Goal: Task Accomplishment & Management: Use online tool/utility

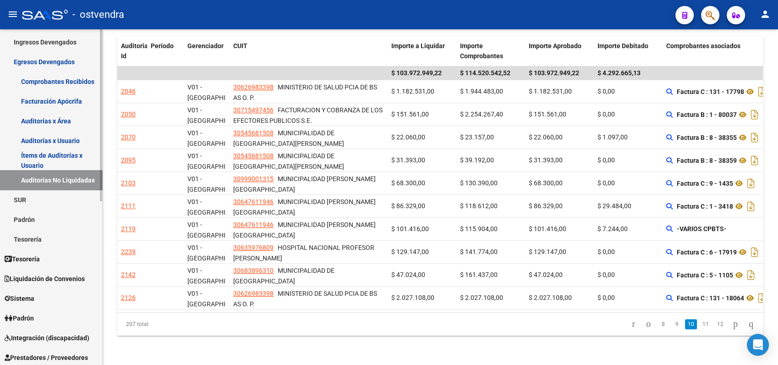
scroll to position [102, 0]
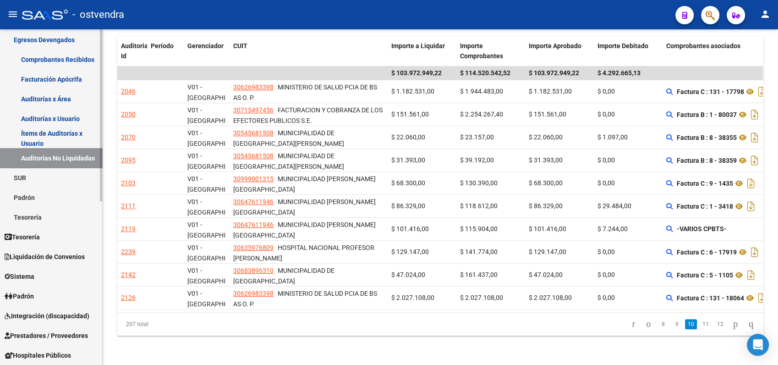
click at [72, 254] on span "Liquidación de Convenios" at bounding box center [45, 257] width 80 height 10
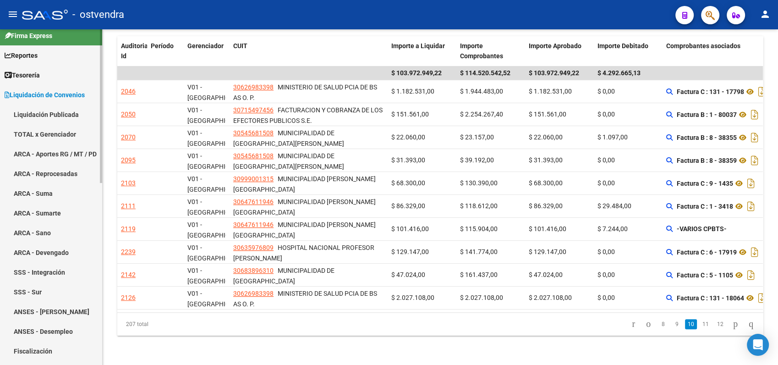
scroll to position [0, 0]
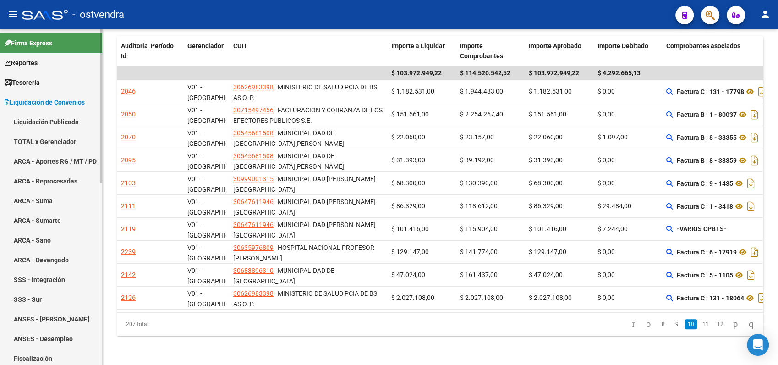
click at [51, 143] on link "TOTAL x Gerenciador" at bounding box center [51, 141] width 102 height 20
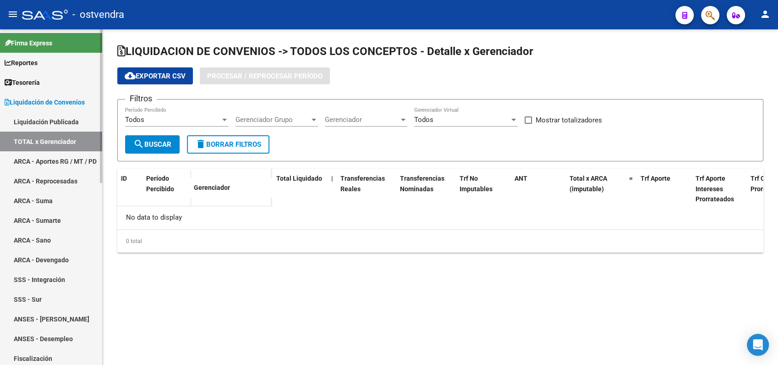
checkbox input "true"
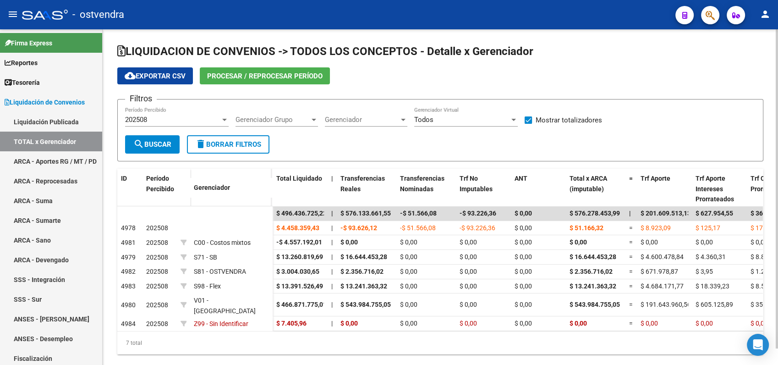
click at [244, 77] on span "Procesar / Reprocesar período" at bounding box center [264, 76] width 115 height 8
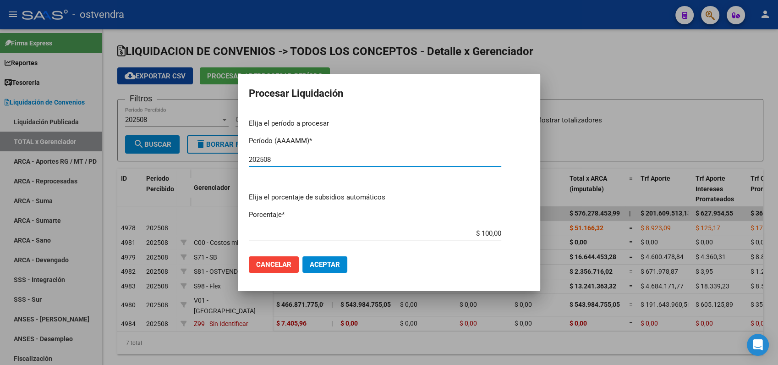
type input "202508"
click at [329, 270] on button "Aceptar" at bounding box center [324, 264] width 45 height 16
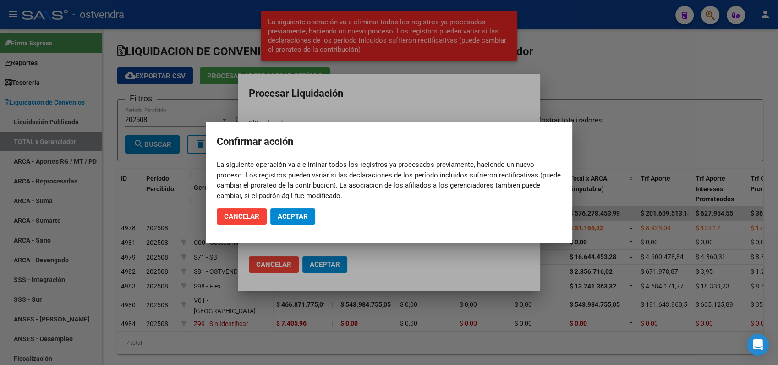
click at [286, 206] on mat-dialog-actions "Cancelar Aceptar" at bounding box center [389, 216] width 345 height 31
click at [292, 216] on span "Aceptar" at bounding box center [293, 216] width 30 height 8
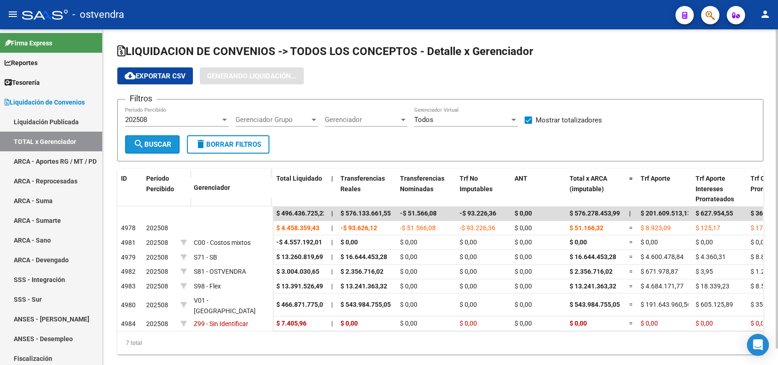
click at [146, 147] on span "search Buscar" at bounding box center [152, 144] width 38 height 8
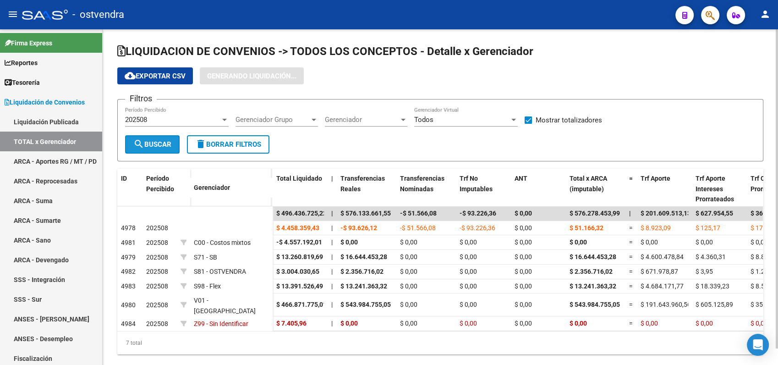
click at [146, 147] on span "search Buscar" at bounding box center [152, 144] width 38 height 8
click at [146, 146] on span "search Buscar" at bounding box center [152, 144] width 38 height 8
